Goal: Task Accomplishment & Management: Complete application form

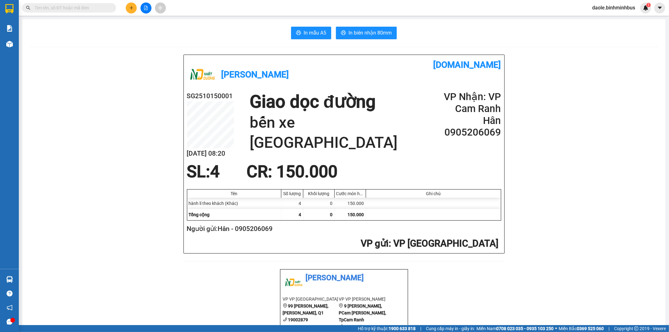
scroll to position [192, 0]
click at [134, 8] on button at bounding box center [131, 8] width 11 height 11
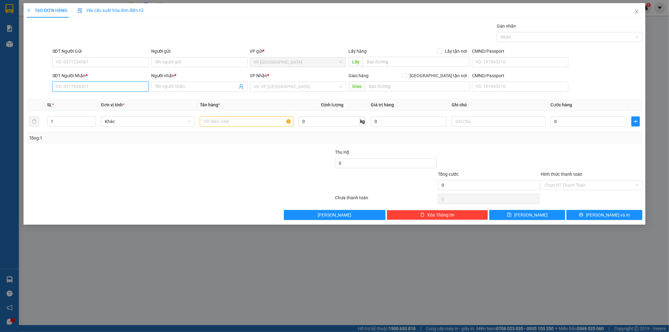
click at [77, 87] on input "SĐT Người Nhận *" at bounding box center [100, 87] width 96 height 10
type input "0931605516"
click at [82, 99] on div "0931605516 - nguyên" at bounding box center [100, 99] width 89 height 7
type input "nguyên"
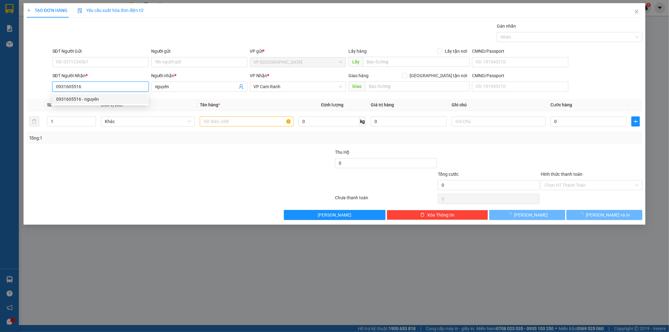
type input "20.000"
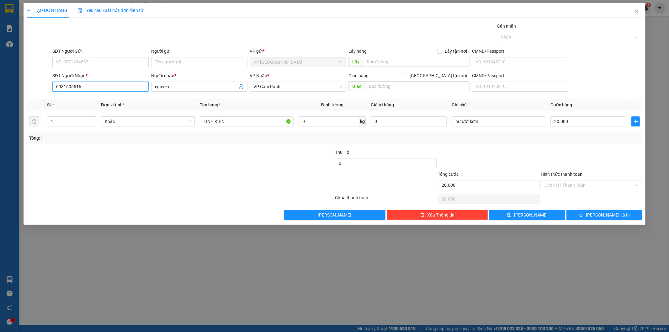
type input "0931605516"
click at [300, 164] on div at bounding box center [283, 160] width 103 height 22
click at [74, 63] on input "SĐT Người Gửi" at bounding box center [100, 62] width 96 height 10
click at [109, 169] on div at bounding box center [129, 160] width 206 height 22
click at [83, 87] on input "0931605516" at bounding box center [100, 87] width 96 height 10
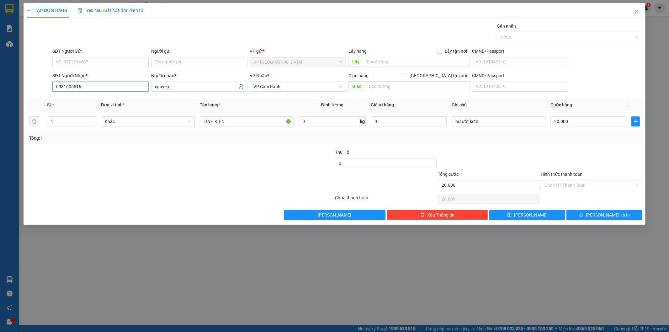
type textarea "0931605516"
click at [83, 87] on input "0931605516" at bounding box center [100, 87] width 96 height 10
drag, startPoint x: 83, startPoint y: 87, endPoint x: 103, endPoint y: 38, distance: 52.8
click at [103, 38] on div "Gán nhãn Nhãn" at bounding box center [347, 34] width 593 height 22
click at [72, 60] on input "SĐT Người Gửi" at bounding box center [100, 62] width 96 height 10
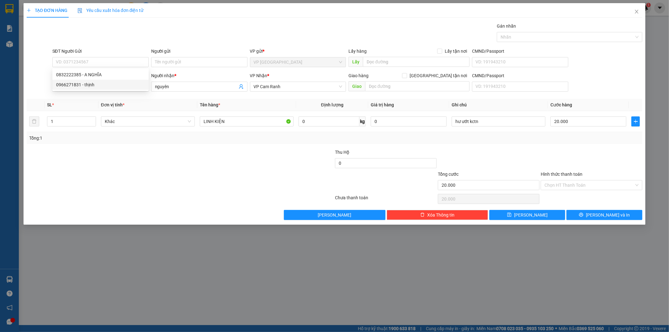
click at [64, 100] on th "SL *" at bounding box center [72, 105] width 54 height 12
click at [69, 89] on input "0931605516" at bounding box center [100, 87] width 96 height 10
click at [637, 12] on icon "close" at bounding box center [636, 12] width 3 height 4
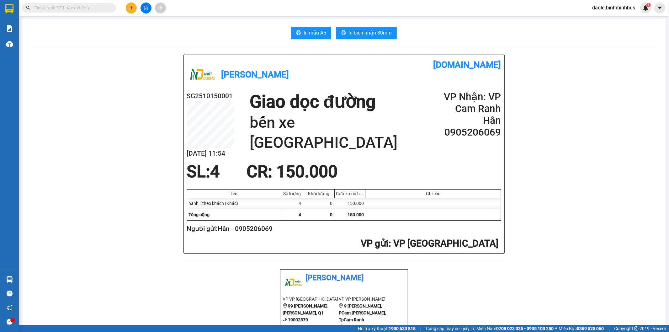
click at [66, 9] on input "text" at bounding box center [72, 7] width 74 height 7
paste input "0931605516"
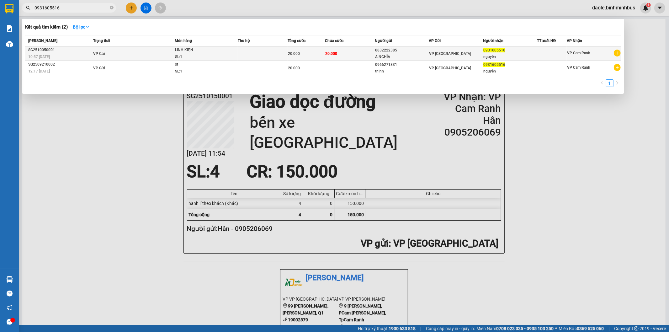
type input "0931605516"
click at [230, 53] on span "LINH KIỆN SL: 1" at bounding box center [206, 53] width 62 height 13
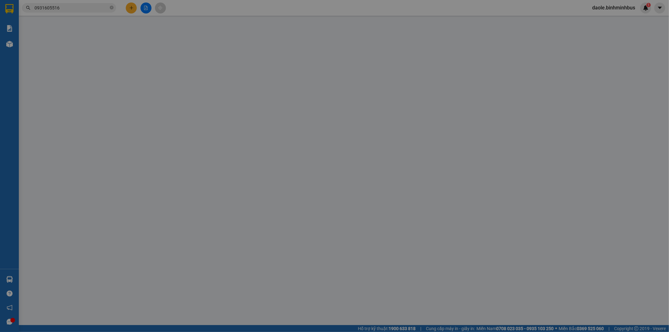
type input "0832222385"
type input "A NGHĨA"
type input "0931605516"
type input "nguyên"
type input "20.000"
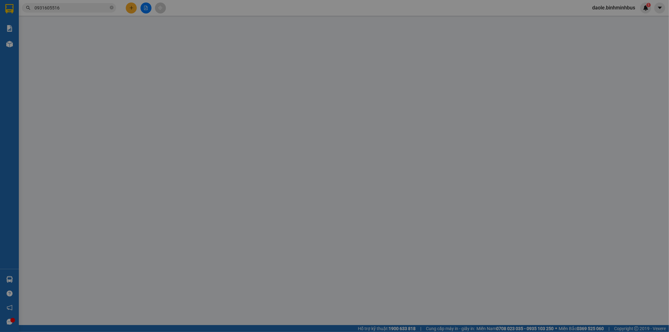
type input "20.000"
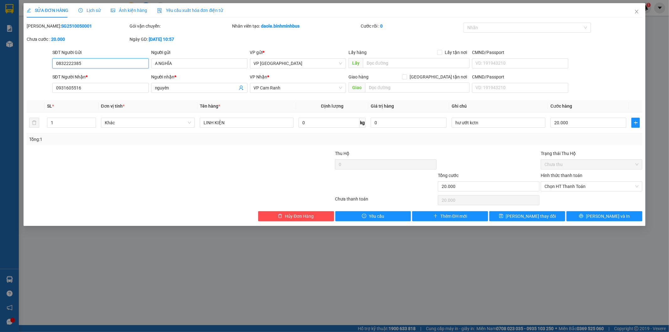
click at [74, 65] on input "0832222385" at bounding box center [100, 63] width 96 height 10
click at [74, 64] on input "0832222385" at bounding box center [100, 63] width 96 height 10
click at [103, 43] on div "Chưa cước : 20.000" at bounding box center [77, 42] width 103 height 13
click at [71, 62] on input "0832222385" at bounding box center [100, 63] width 96 height 10
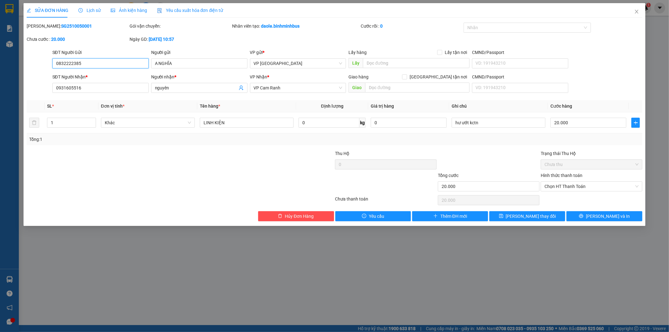
click at [71, 62] on input "0832222385" at bounding box center [100, 63] width 96 height 10
click at [584, 213] on button "[PERSON_NAME] và In" at bounding box center [604, 216] width 76 height 10
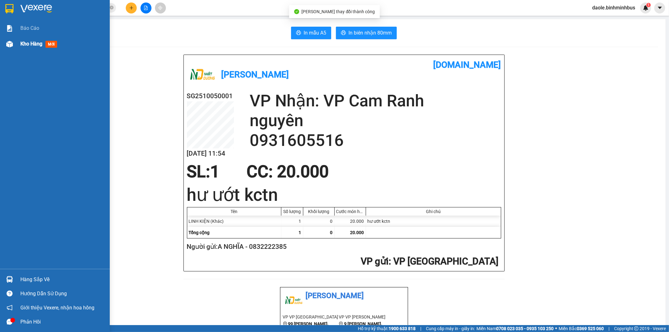
click at [35, 39] on div "Kho hàng mới" at bounding box center [62, 44] width 85 height 16
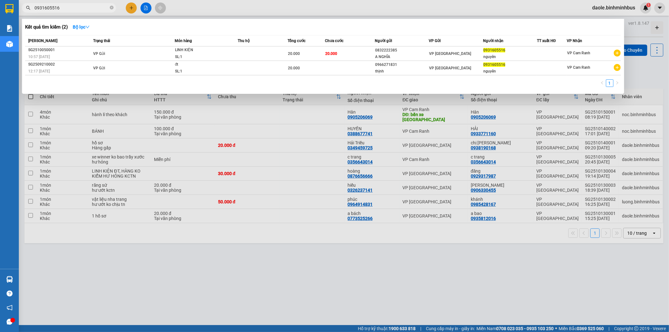
click at [65, 9] on input "0931605516" at bounding box center [72, 7] width 74 height 7
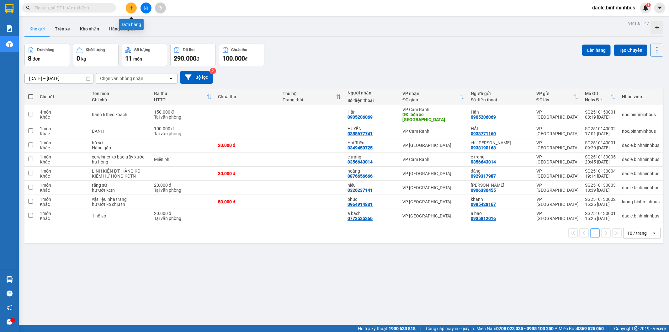
click at [133, 6] on icon "plus" at bounding box center [131, 8] width 4 height 4
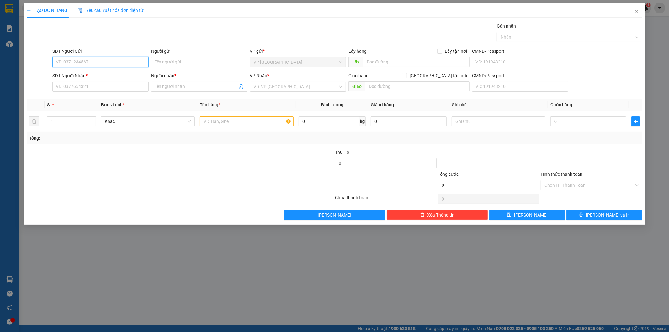
paste input "0832222385"
type input "0832222385"
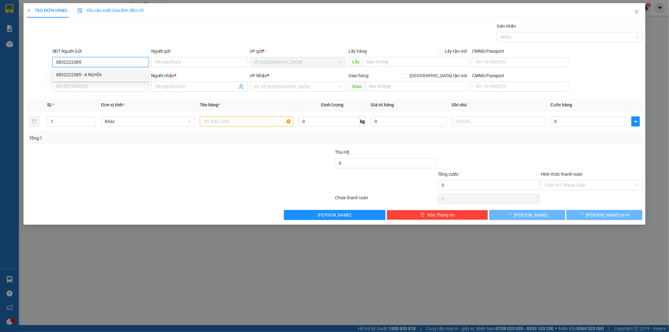
click at [112, 74] on div "0832222385 - A NGHĨA" at bounding box center [100, 74] width 89 height 7
type input "A NGHĨA"
type input "0931605516"
type input "nguyên"
type input "20.000"
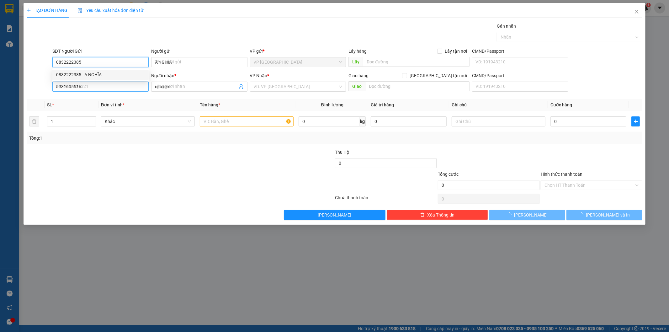
type input "20.000"
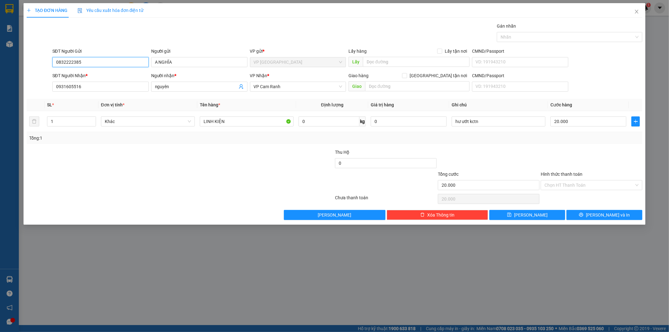
type input "0832222385"
click at [182, 171] on div at bounding box center [129, 182] width 206 height 22
click at [567, 188] on input "Hình thức thanh toán" at bounding box center [590, 184] width 90 height 9
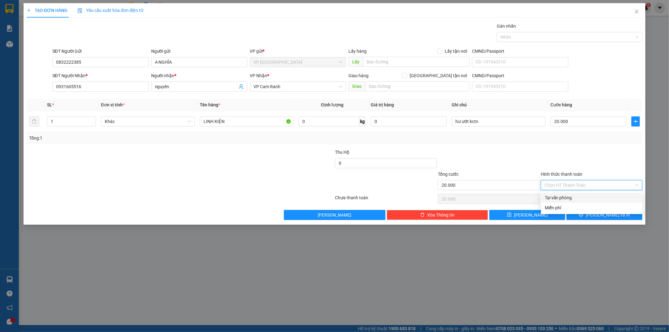
click at [523, 151] on div at bounding box center [488, 160] width 103 height 22
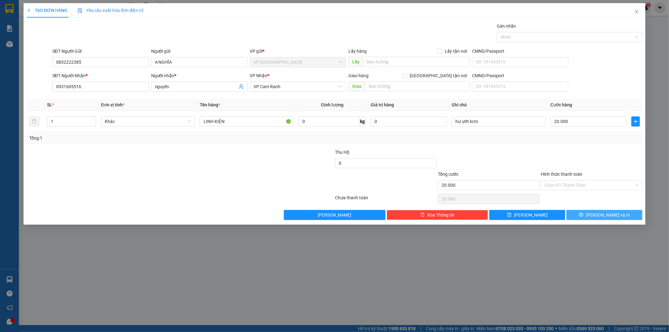
click at [582, 215] on button "[PERSON_NAME] và In" at bounding box center [604, 215] width 76 height 10
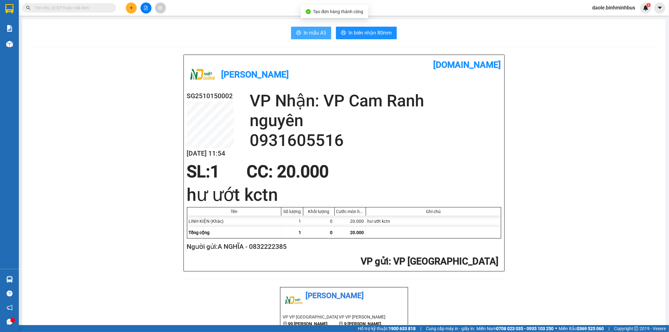
click at [320, 30] on span "In mẫu A5" at bounding box center [315, 33] width 23 height 8
